Goal: Information Seeking & Learning: Learn about a topic

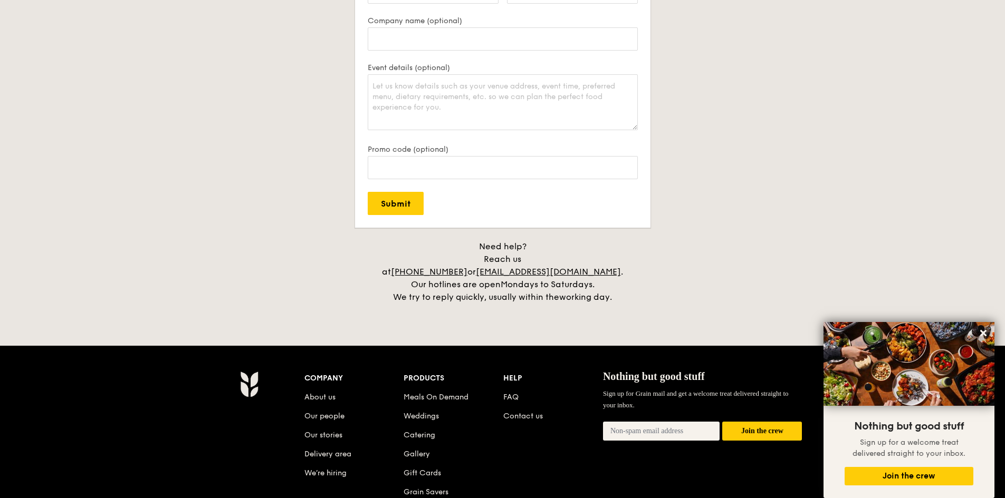
scroll to position [2361, 0]
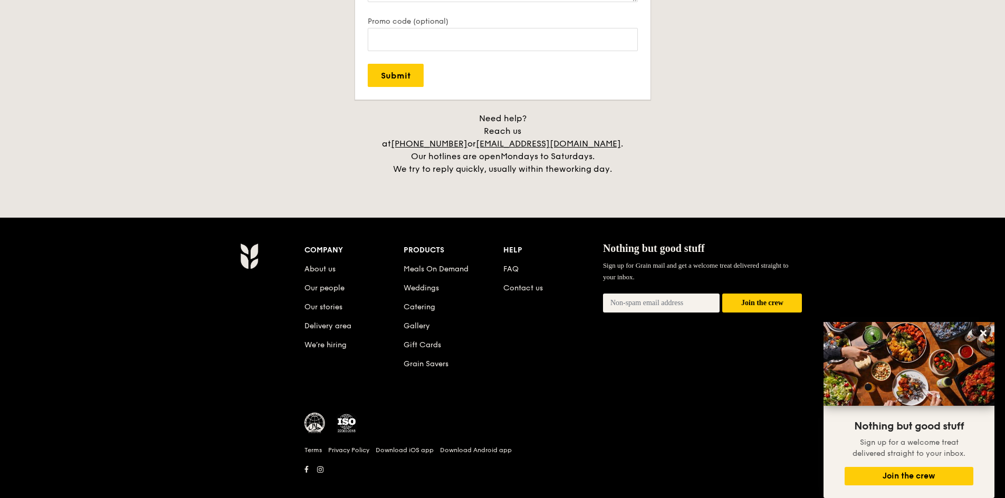
click at [333, 322] on link "Delivery area" at bounding box center [327, 326] width 47 height 9
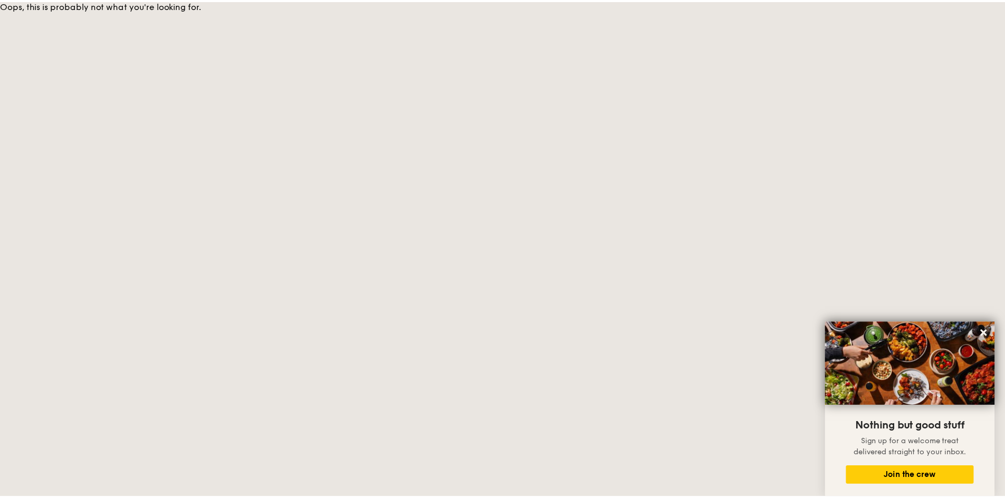
scroll to position [2361, 0]
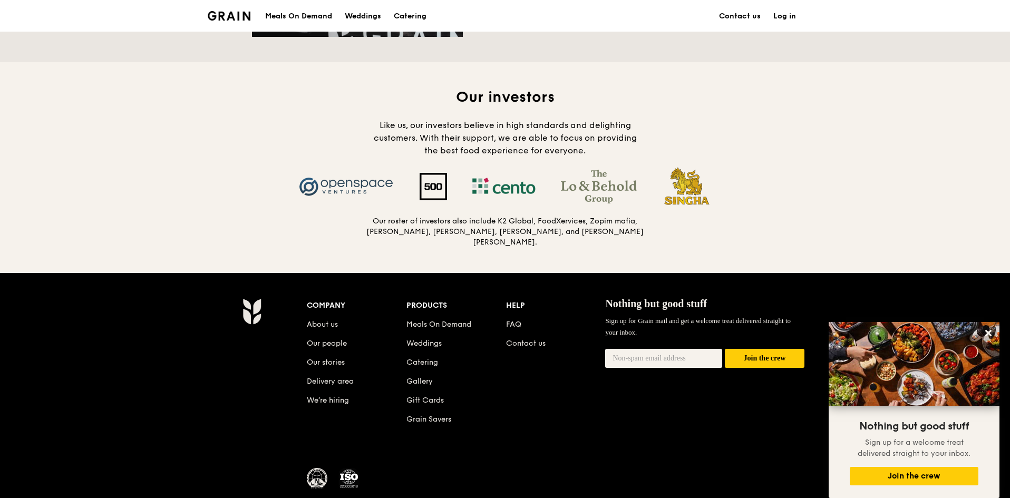
scroll to position [1054, 0]
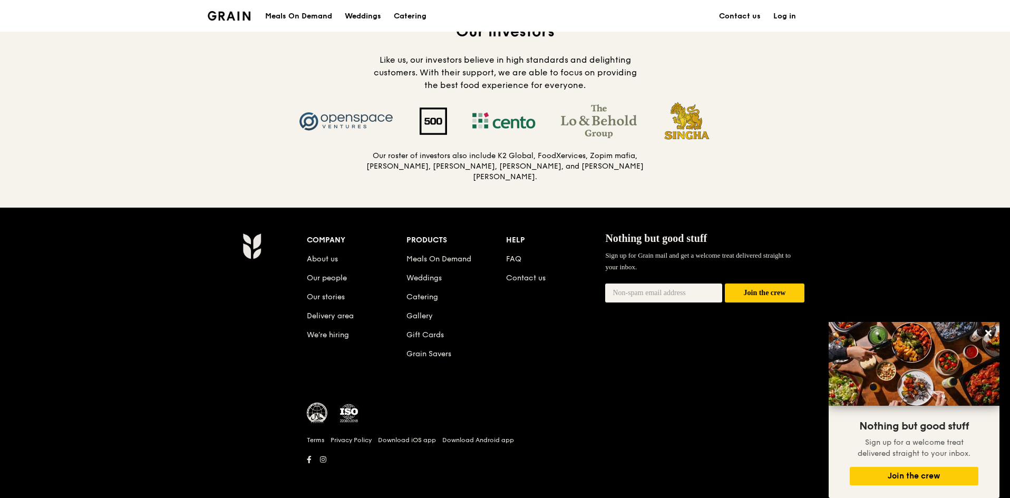
click at [324, 411] on img at bounding box center [317, 413] width 21 height 21
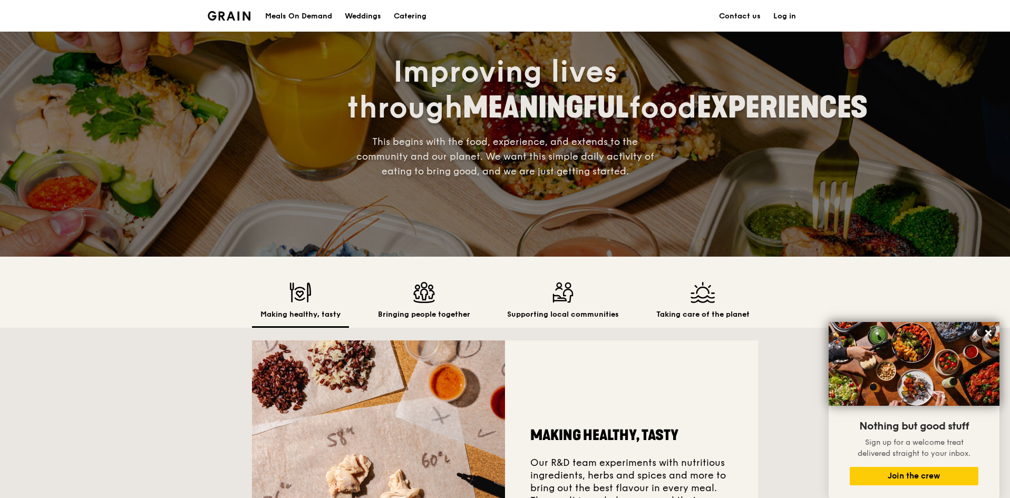
scroll to position [105, 0]
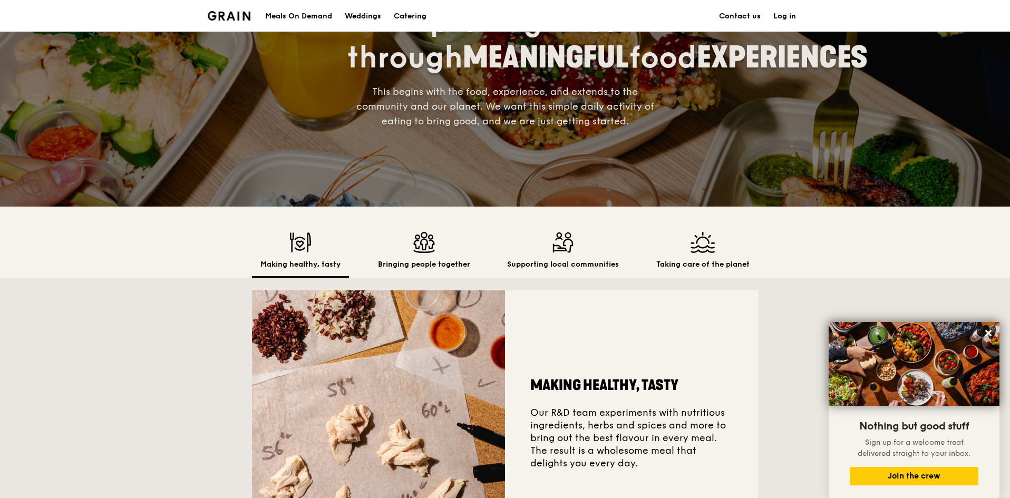
click at [433, 260] on h2 "Bringing people together" at bounding box center [424, 264] width 92 height 11
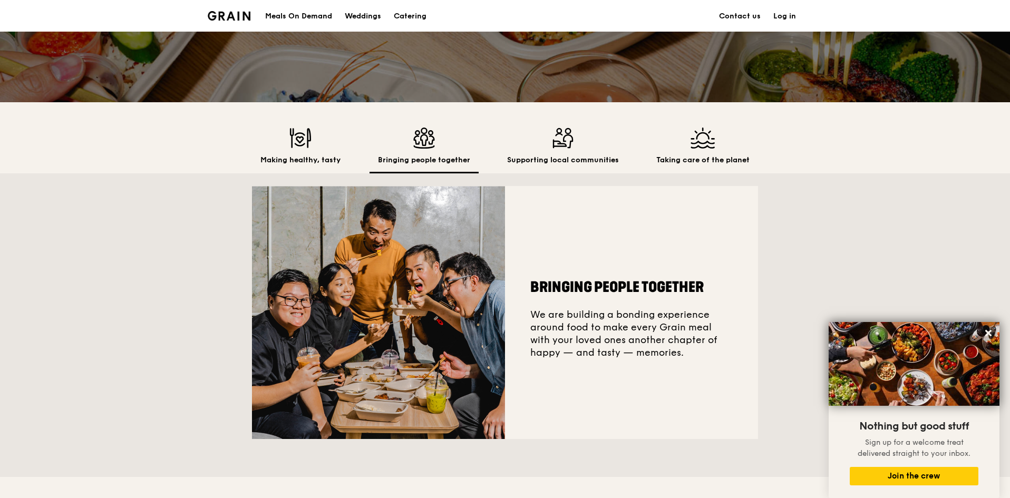
scroll to position [316, 0]
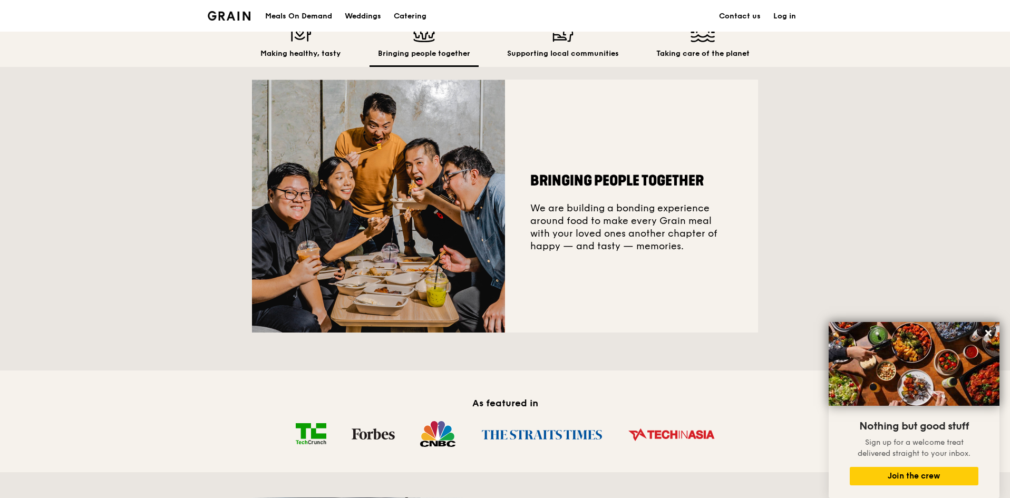
click at [526, 48] on div "Supporting local communities" at bounding box center [563, 44] width 129 height 46
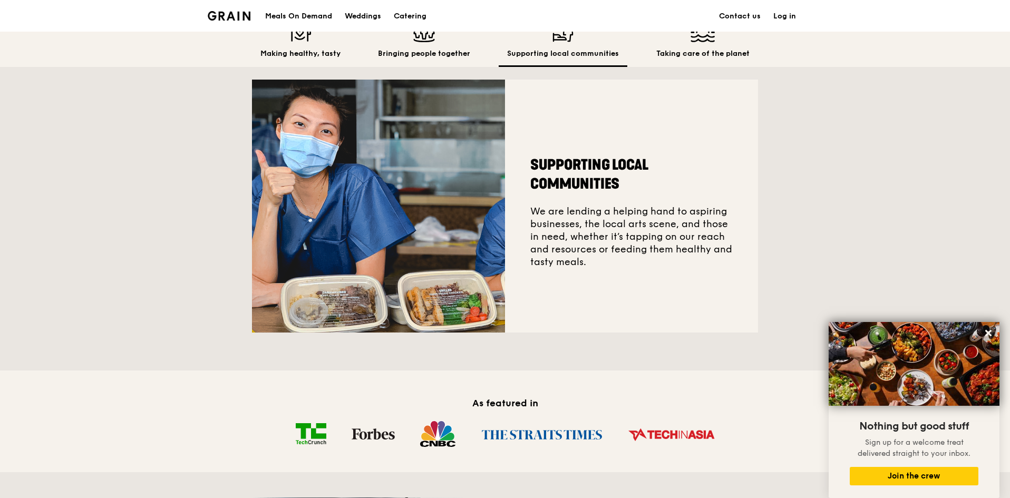
click at [679, 58] on h2 "Taking care of the planet" at bounding box center [703, 54] width 93 height 11
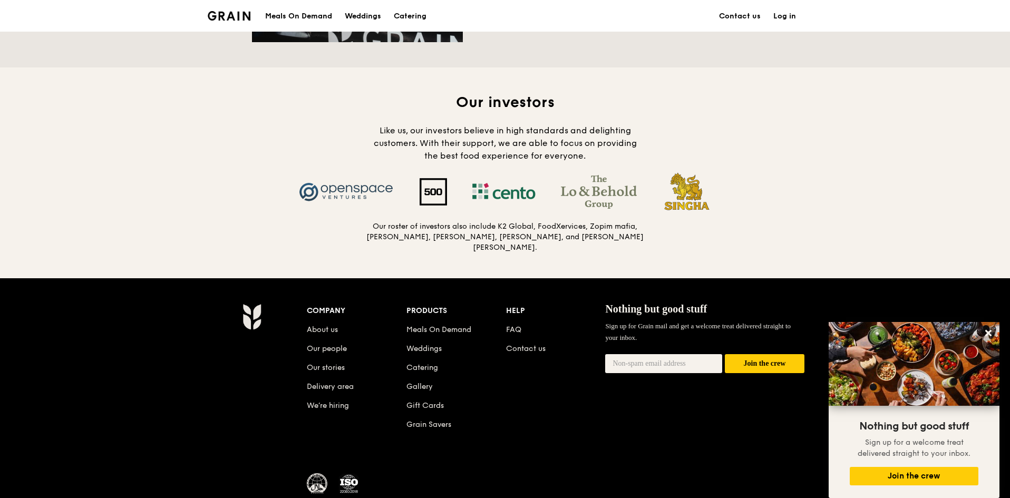
scroll to position [1002, 0]
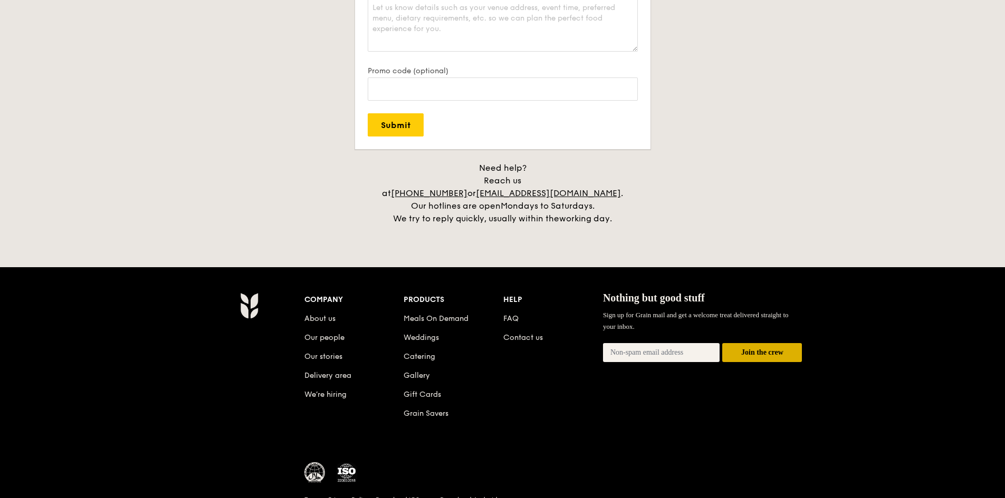
scroll to position [2361, 0]
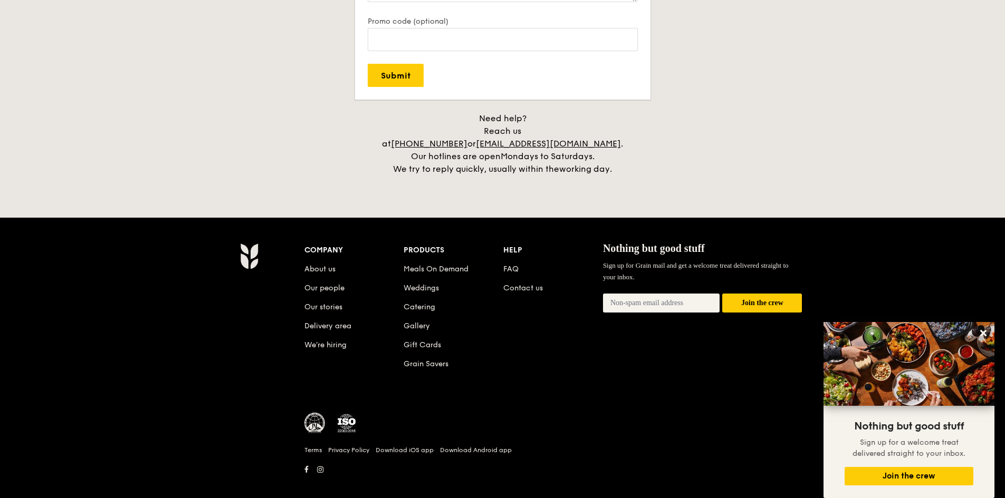
drag, startPoint x: 832, startPoint y: 64, endPoint x: 833, endPoint y: 54, distance: 10.1
